Goal: Information Seeking & Learning: Learn about a topic

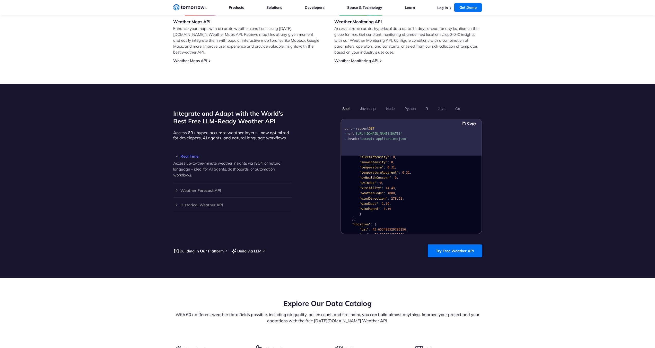
scroll to position [77, 0]
drag, startPoint x: 0, startPoint y: 0, endPoint x: 455, endPoint y: 245, distance: 516.7
click at [455, 245] on link "Try Free Weather API" at bounding box center [455, 250] width 54 height 13
click at [205, 188] on h3 "Weather Forecast API" at bounding box center [232, 190] width 118 height 4
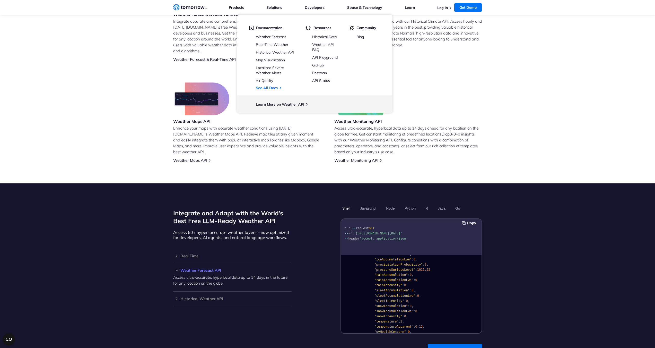
scroll to position [258, 0]
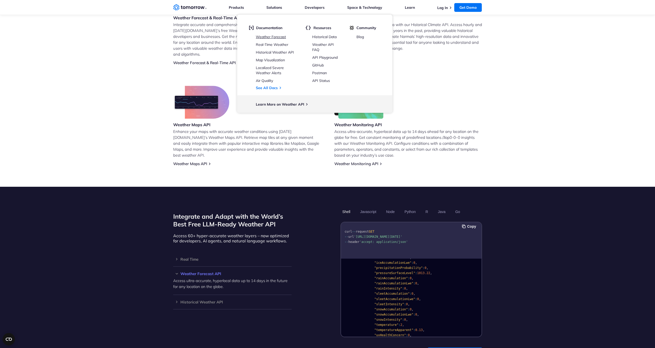
click at [281, 38] on link "Weather Forecast" at bounding box center [271, 36] width 30 height 5
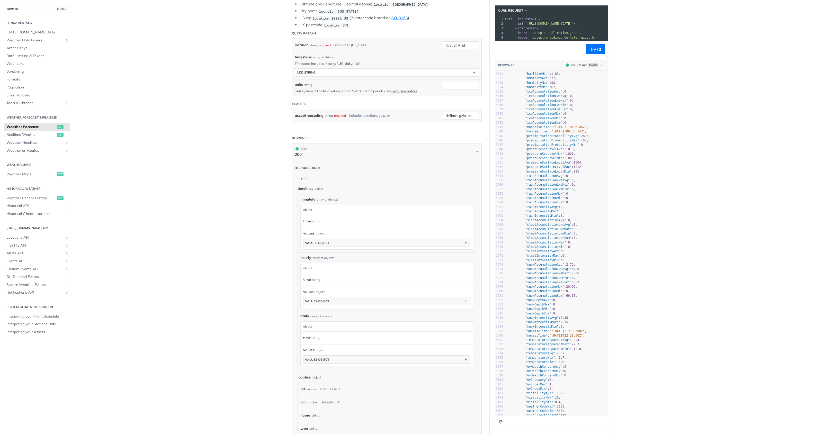
scroll to position [26861, 0]
